Goal: Task Accomplishment & Management: Use online tool/utility

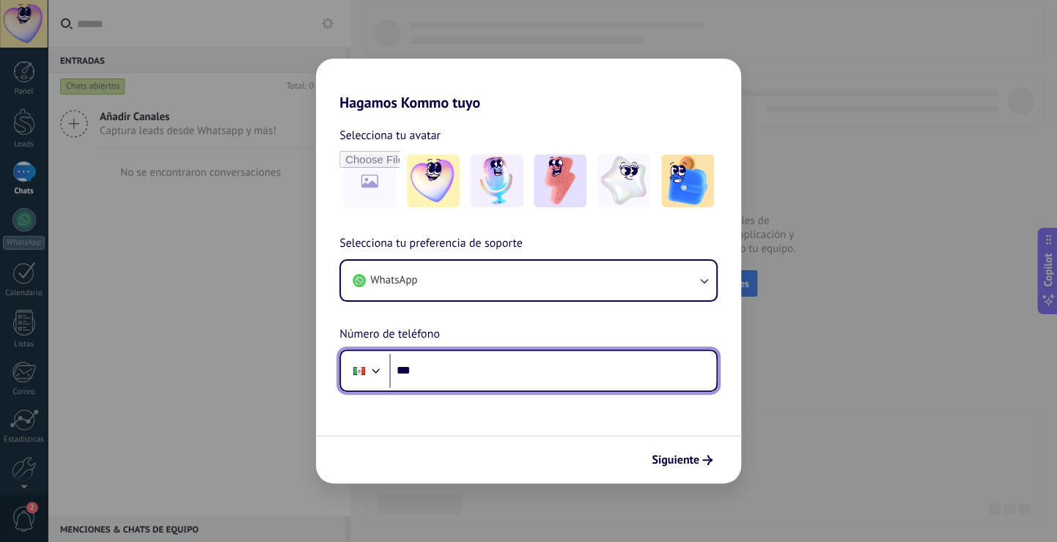
click at [456, 355] on input "***" at bounding box center [552, 371] width 327 height 34
type input "**********"
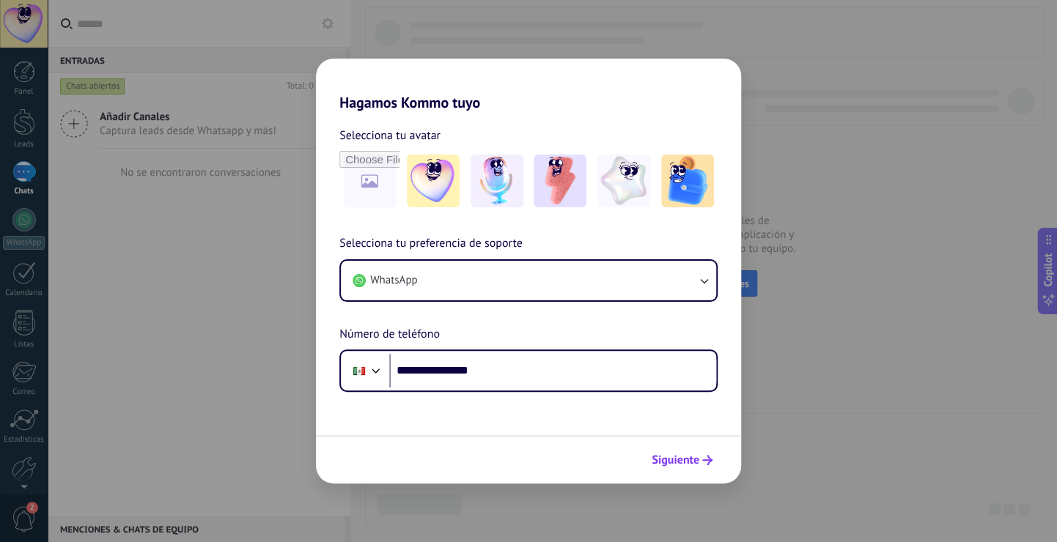
click at [698, 467] on button "Siguiente" at bounding box center [682, 460] width 74 height 25
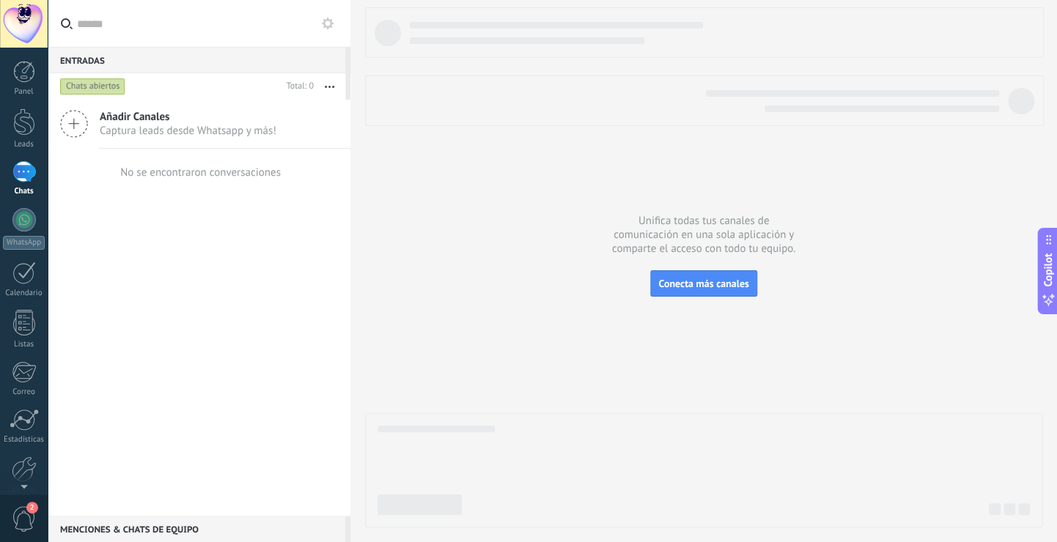
click at [158, 119] on span "Añadir Canales" at bounding box center [188, 117] width 177 height 14
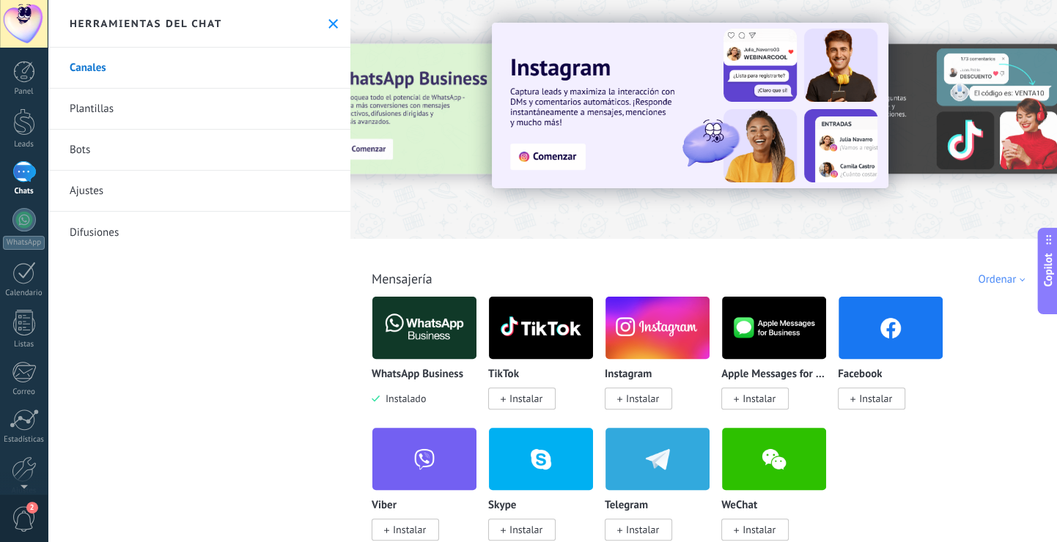
click at [455, 306] on img at bounding box center [424, 327] width 104 height 71
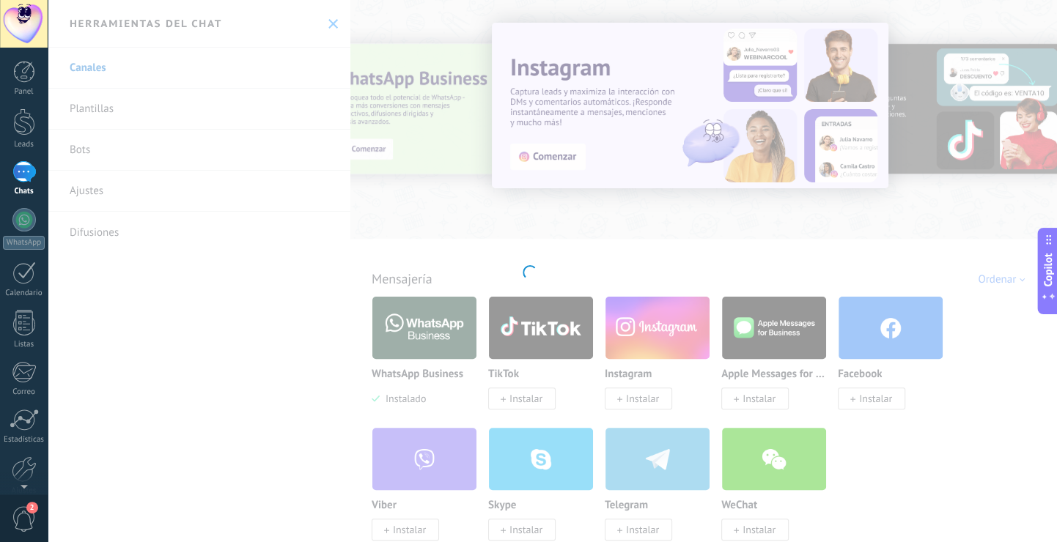
click at [455, 306] on div at bounding box center [528, 271] width 1057 height 542
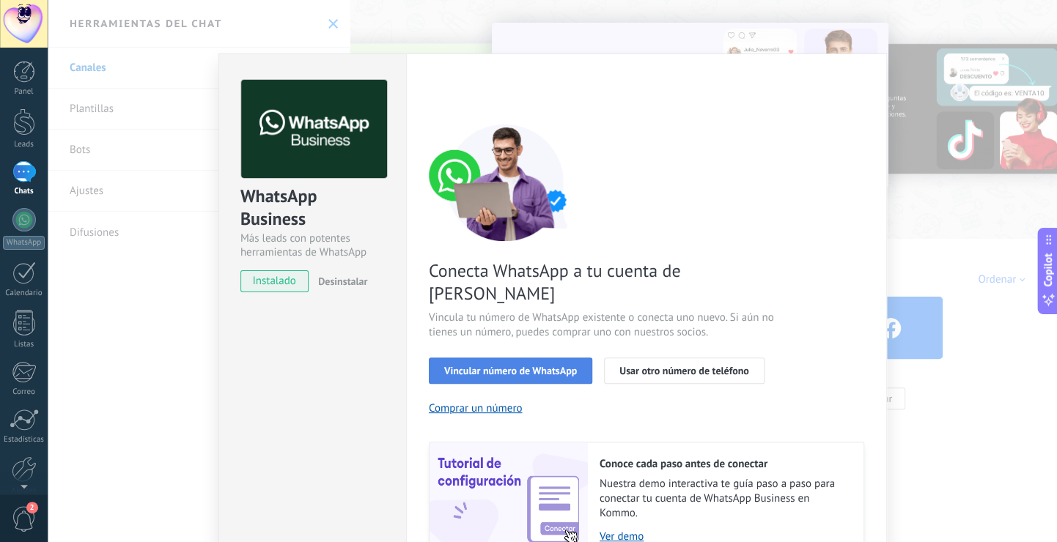
click at [520, 366] on span "Vincular número de WhatsApp" at bounding box center [510, 371] width 133 height 10
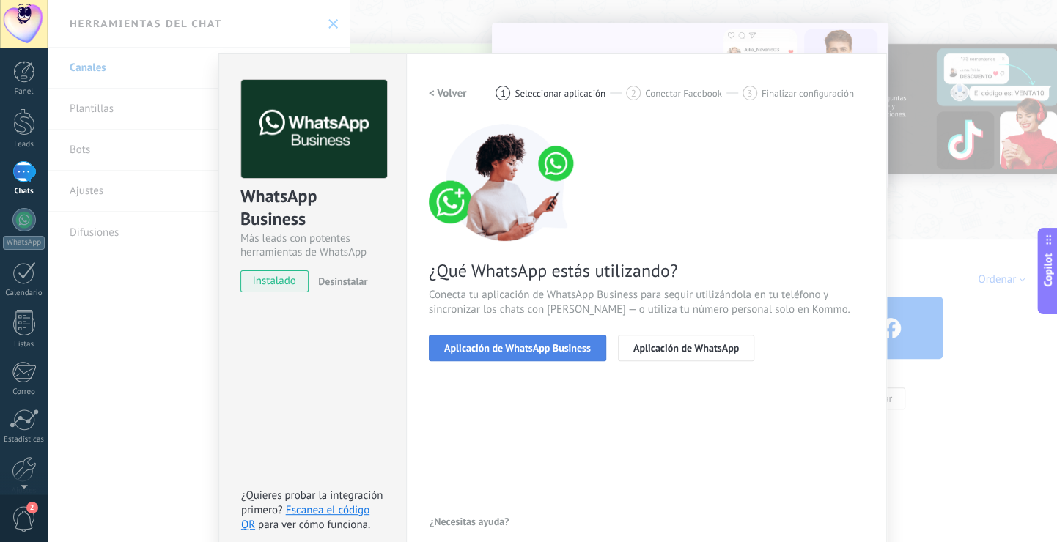
click at [566, 347] on span "Aplicación de WhatsApp Business" at bounding box center [517, 348] width 147 height 10
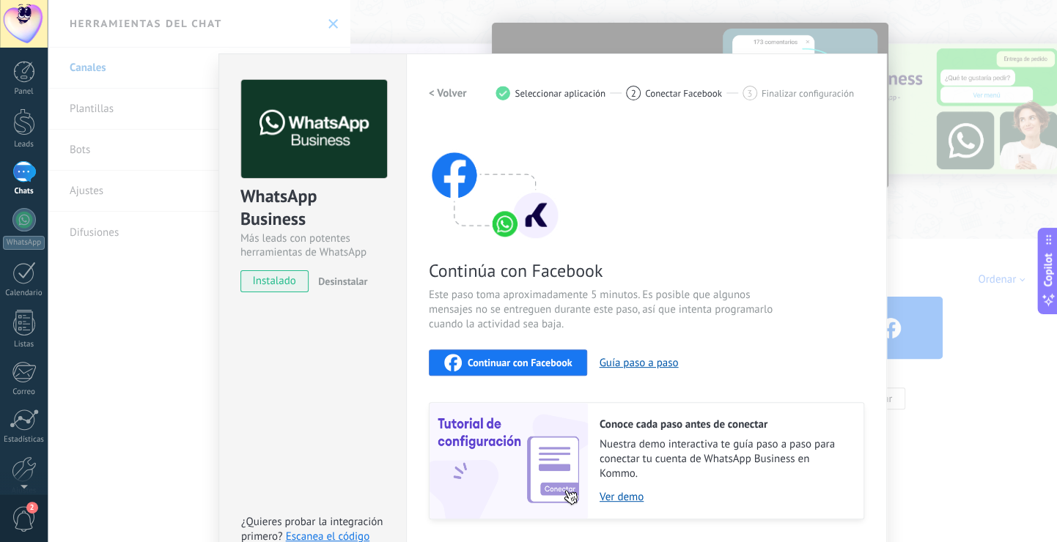
click at [558, 358] on span "Continuar con Facebook" at bounding box center [520, 363] width 105 height 10
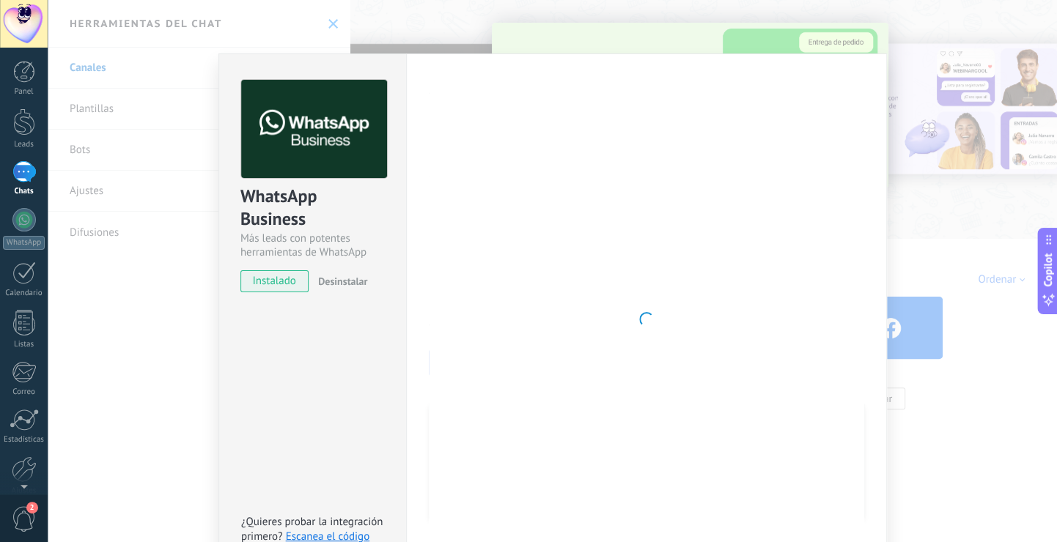
click at [203, 391] on div "WhatsApp Business Más leads con potentes herramientas de WhatsApp instalado Des…" at bounding box center [552, 271] width 1009 height 542
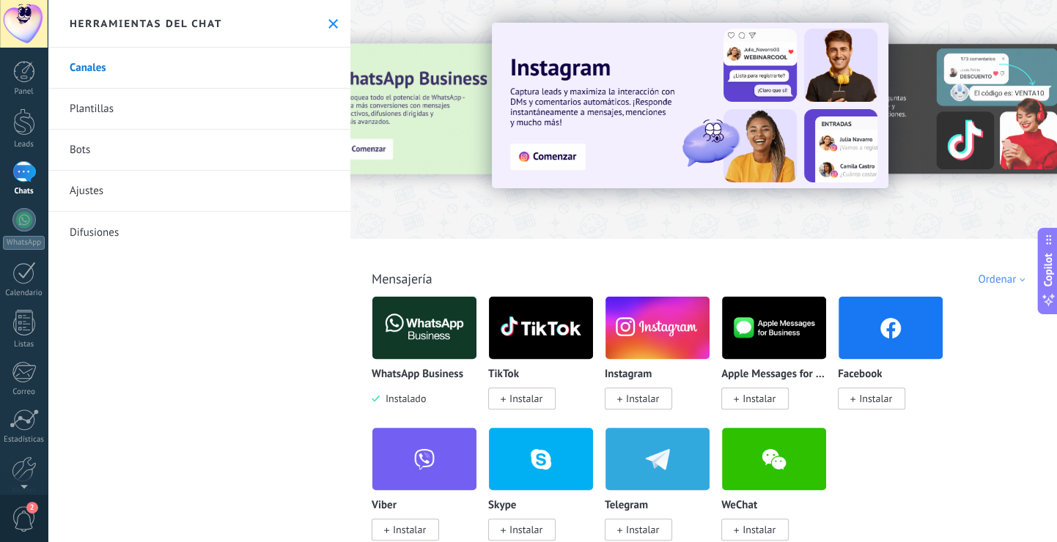
click at [435, 331] on img at bounding box center [424, 327] width 104 height 71
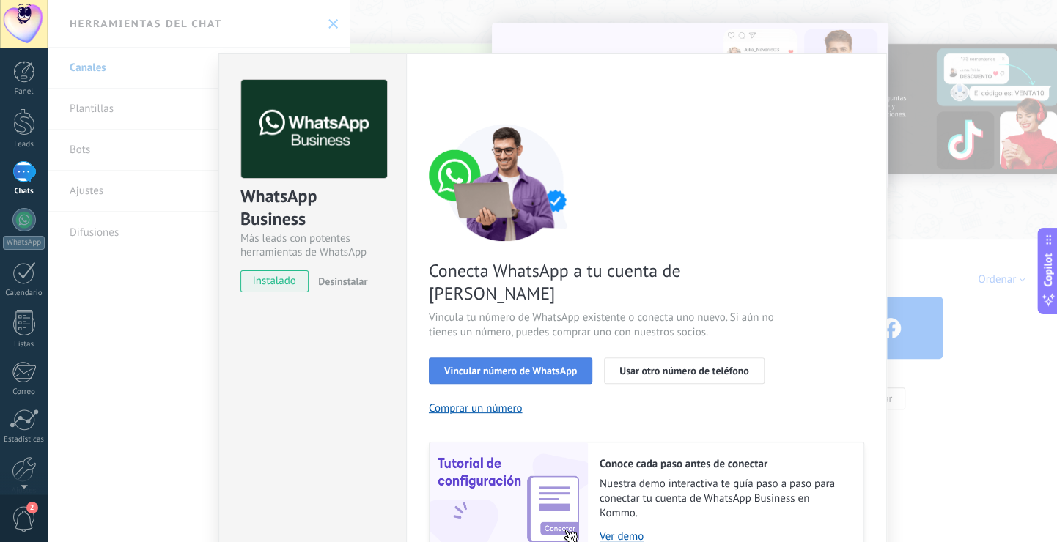
click at [454, 366] on span "Vincular número de WhatsApp" at bounding box center [510, 371] width 133 height 10
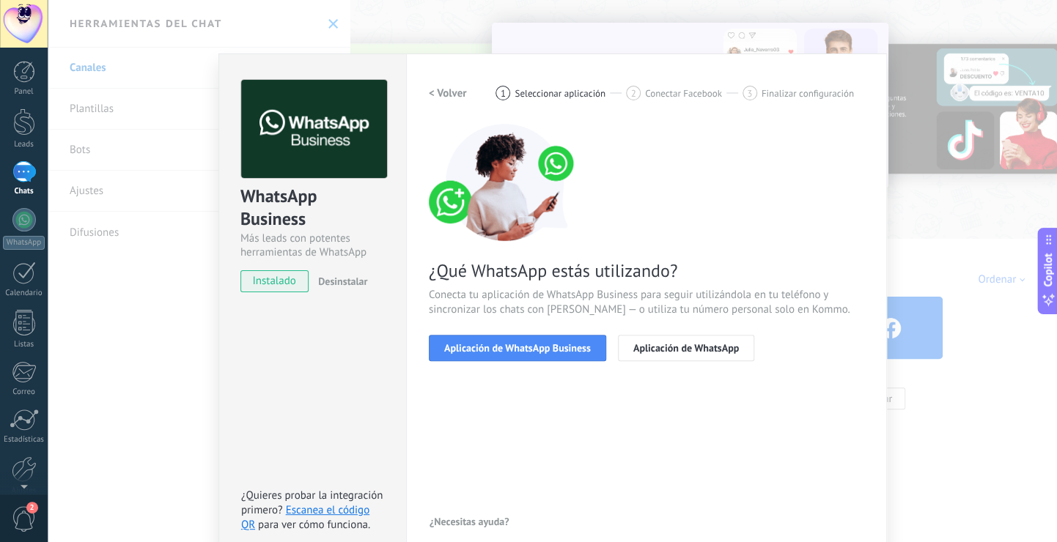
click at [454, 346] on span "Aplicación de WhatsApp Business" at bounding box center [517, 348] width 147 height 10
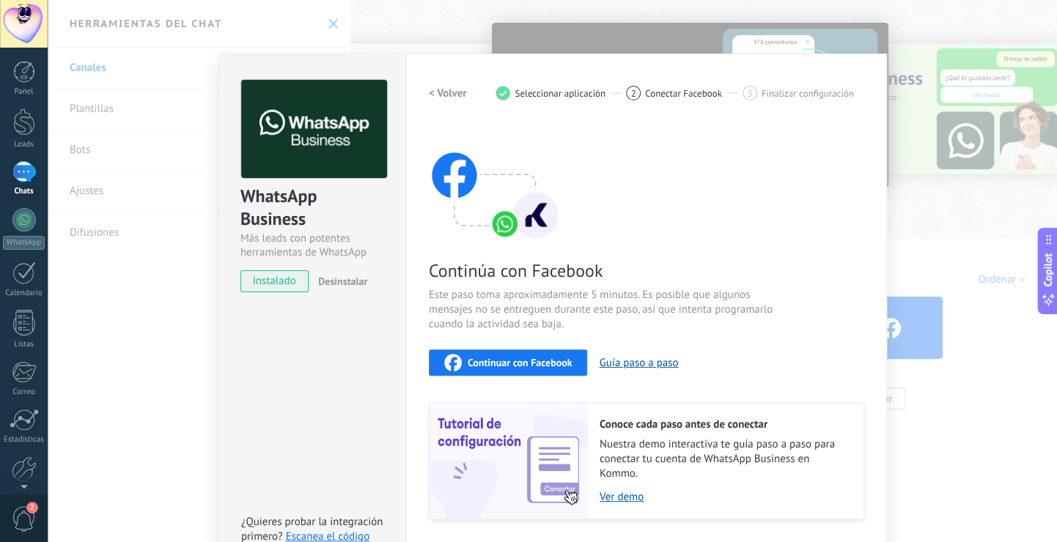
click at [468, 364] on span "Continuar con Facebook" at bounding box center [520, 363] width 105 height 10
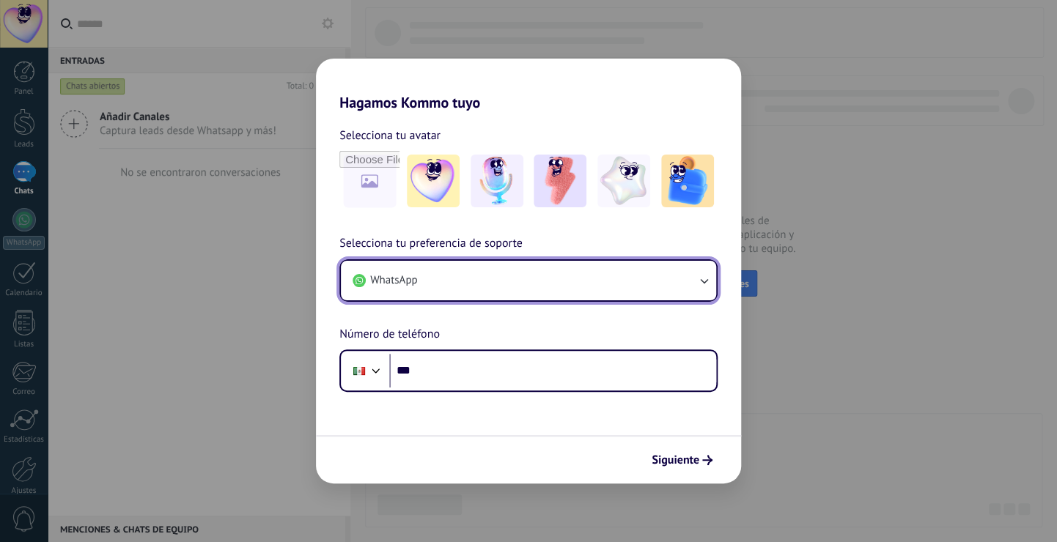
click at [525, 277] on button "WhatsApp" at bounding box center [528, 281] width 375 height 40
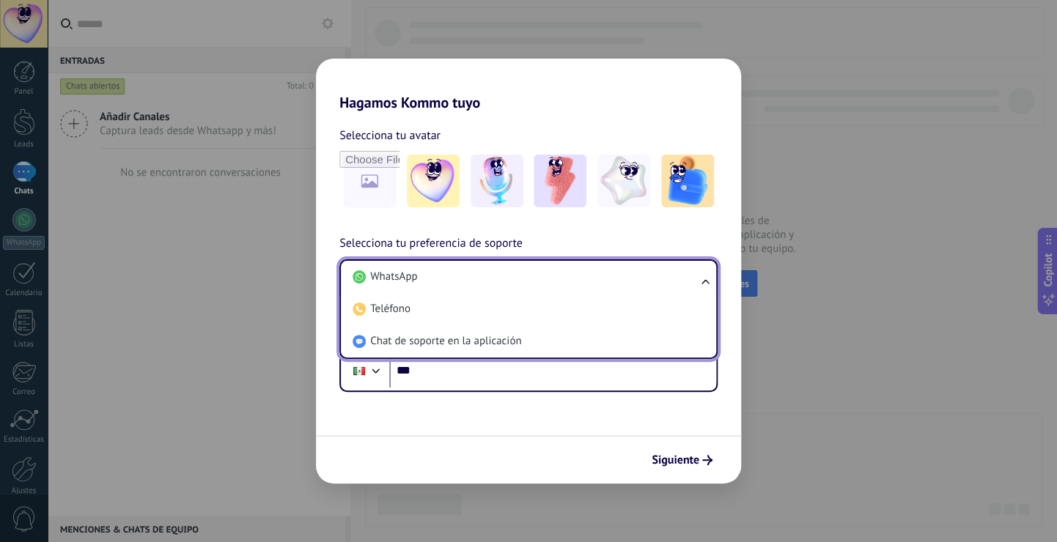
click at [539, 437] on div "Siguiente" at bounding box center [528, 459] width 425 height 48
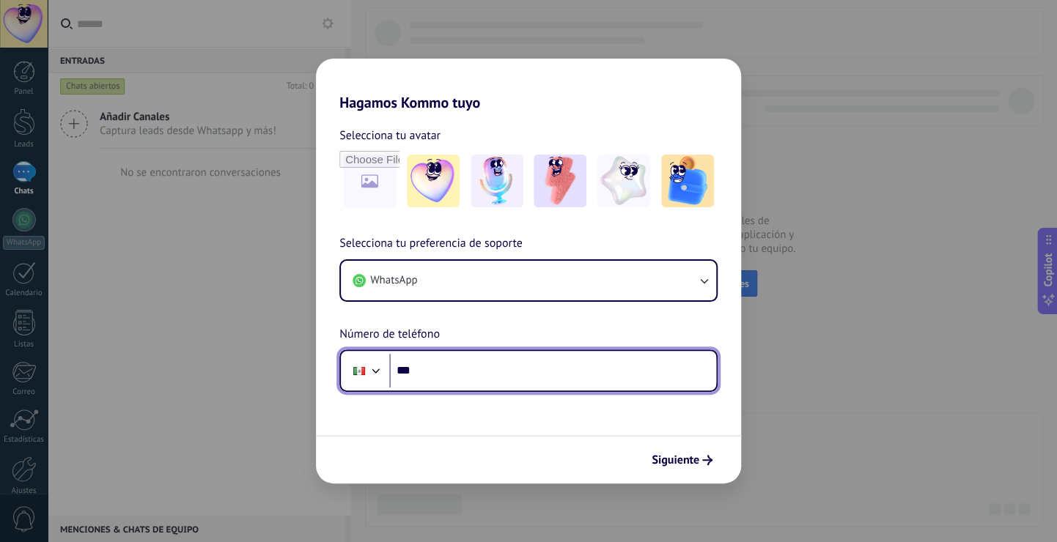
click at [483, 361] on input "***" at bounding box center [552, 371] width 327 height 34
type input "**********"
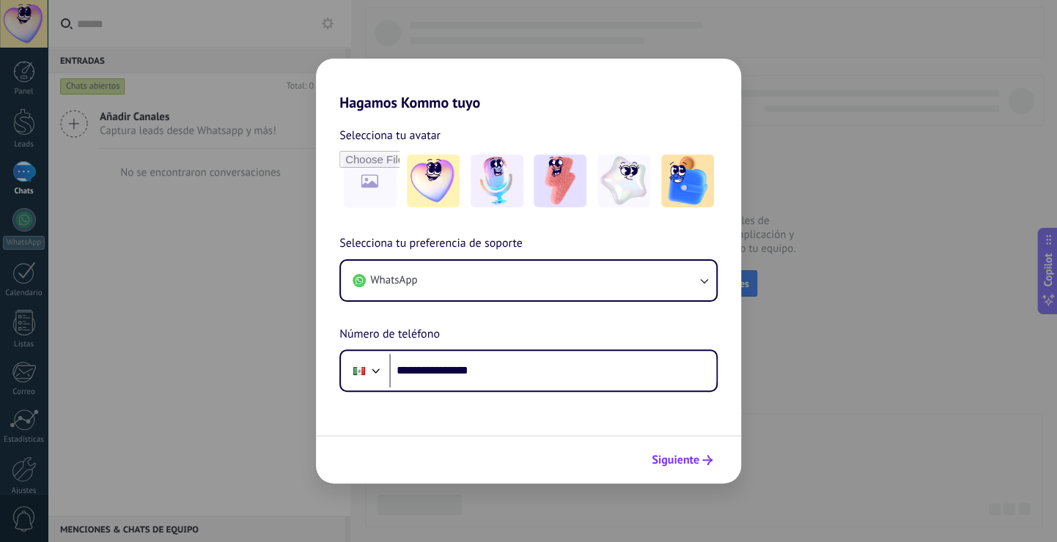
click at [707, 462] on icon "submit" at bounding box center [707, 460] width 10 height 10
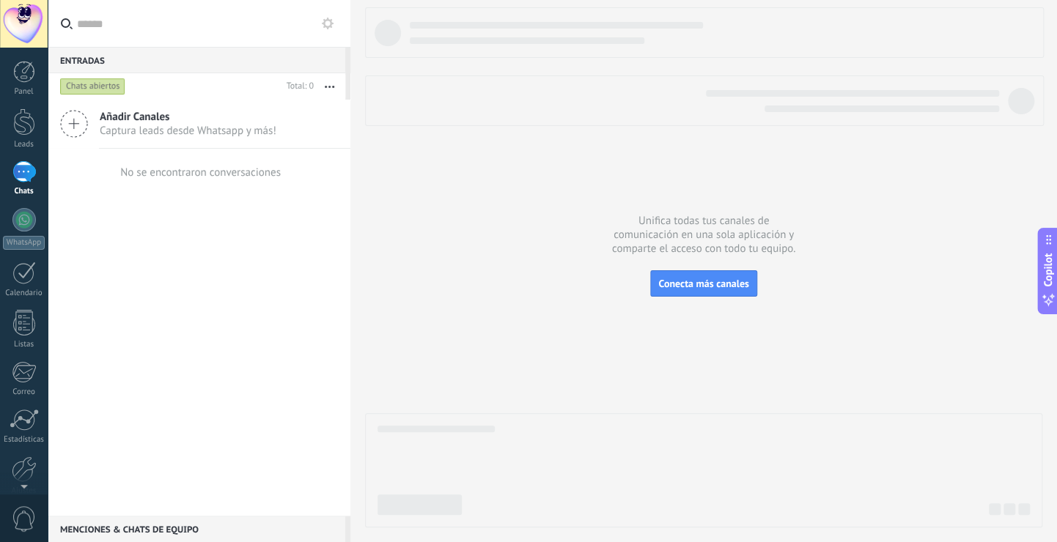
click at [77, 123] on icon at bounding box center [74, 124] width 28 height 28
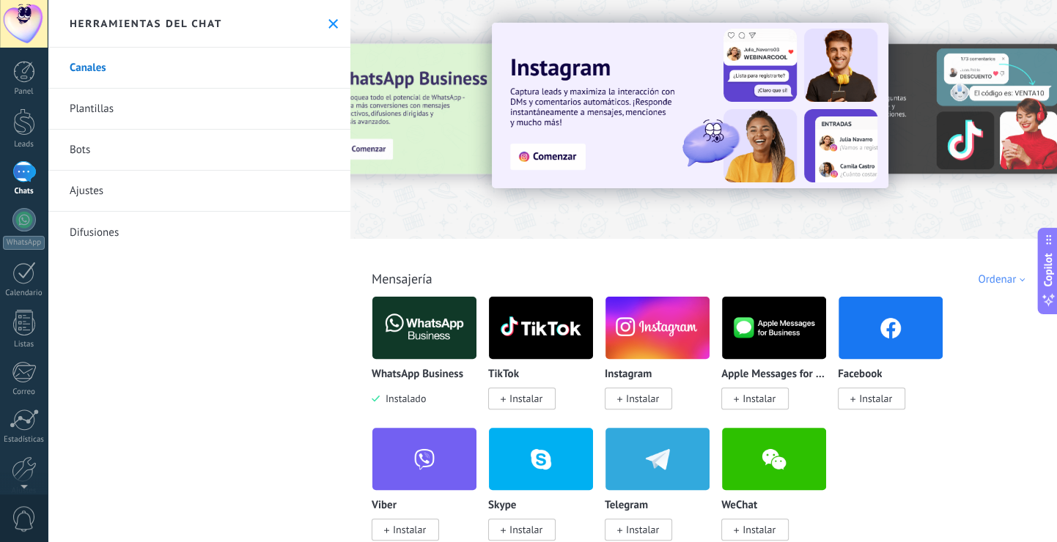
click at [429, 329] on img at bounding box center [424, 327] width 104 height 71
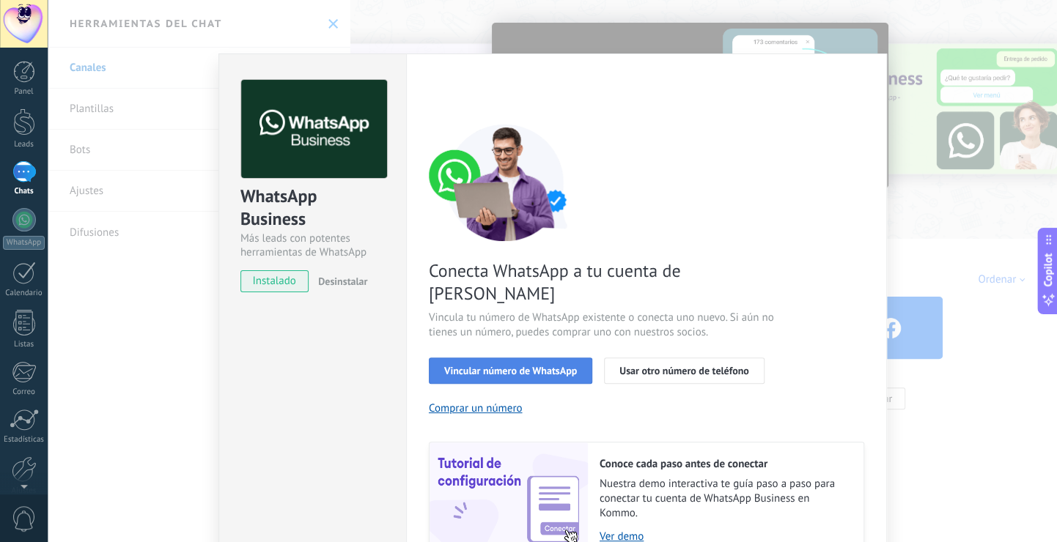
click at [495, 358] on button "Vincular número de WhatsApp" at bounding box center [510, 371] width 163 height 26
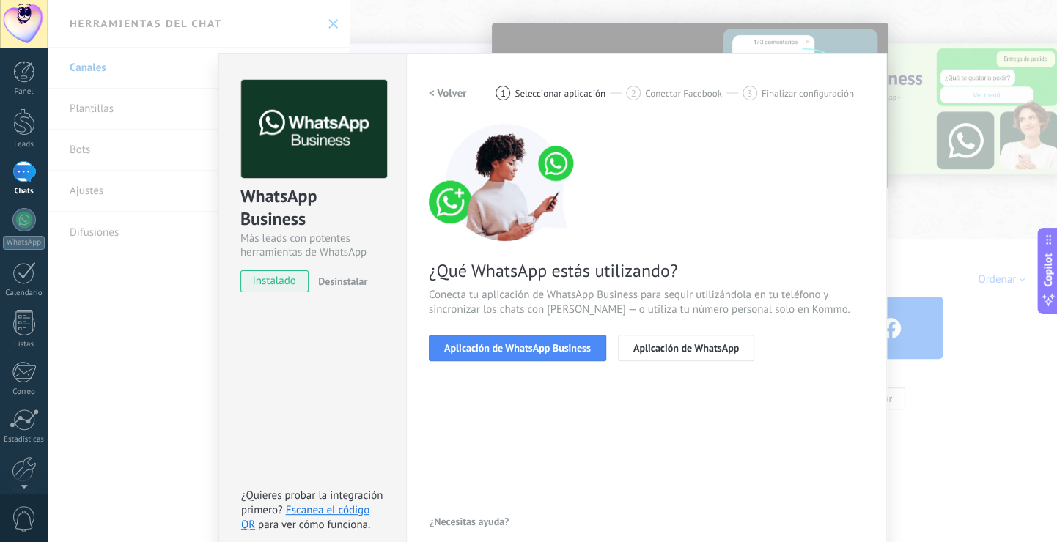
click at [495, 357] on button "Aplicación de WhatsApp Business" at bounding box center [517, 348] width 177 height 26
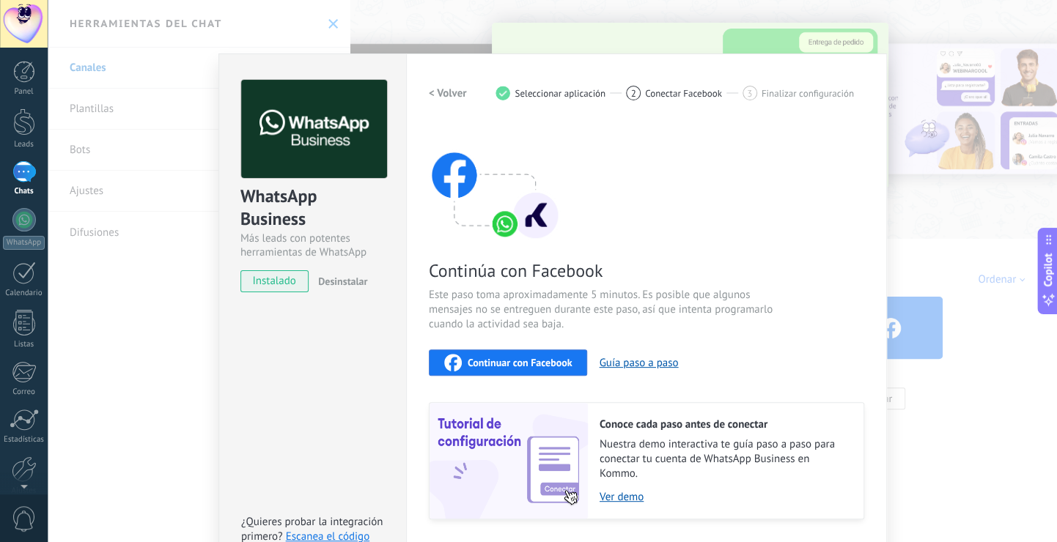
click at [495, 358] on span "Continuar con Facebook" at bounding box center [520, 363] width 105 height 10
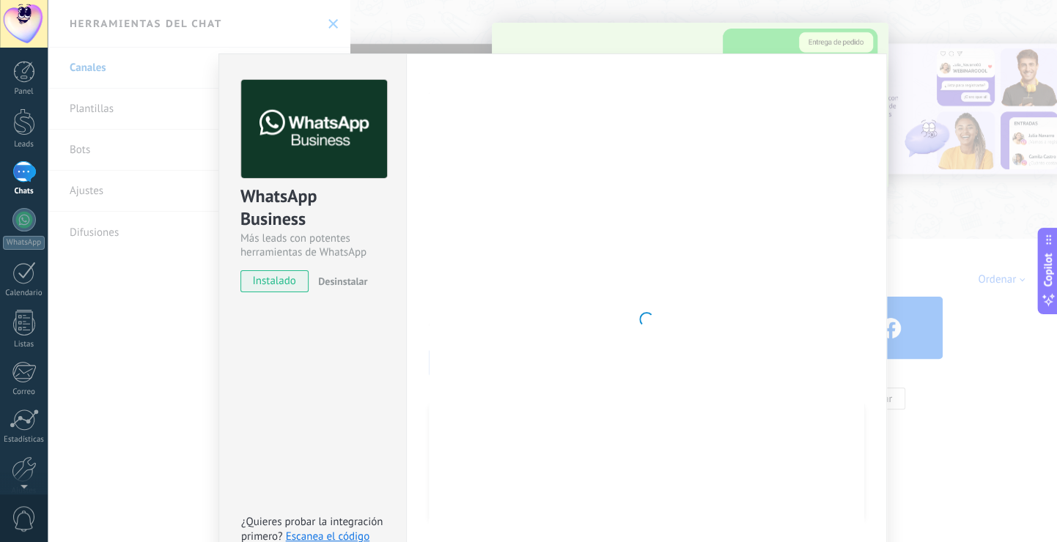
click at [380, 234] on div "Más leads con potentes herramientas de WhatsApp" at bounding box center [312, 246] width 144 height 28
